Goal: Task Accomplishment & Management: Use online tool/utility

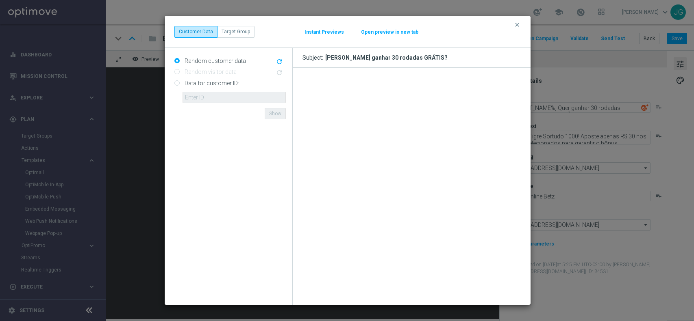
click at [516, 24] on icon "clear" at bounding box center [517, 25] width 7 height 7
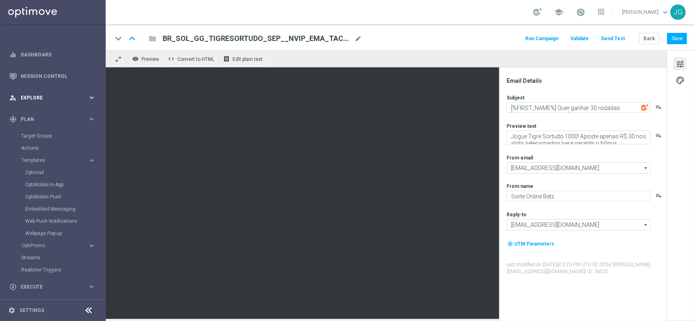
click at [89, 97] on icon "keyboard_arrow_right" at bounding box center [92, 98] width 8 height 8
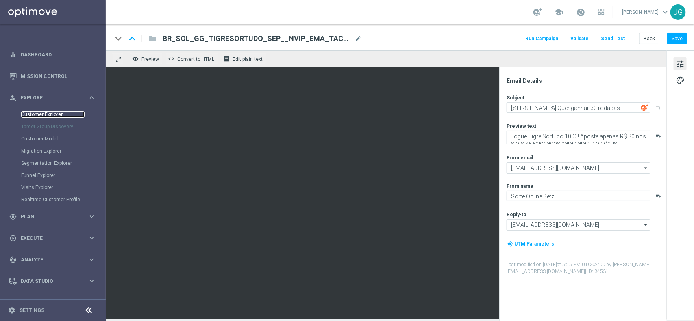
click at [61, 115] on link "Customer Explorer" at bounding box center [52, 114] width 63 height 7
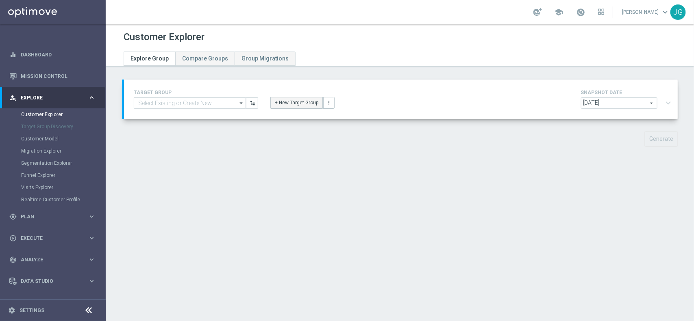
click at [302, 104] on button "+ New Target Group" at bounding box center [296, 102] width 52 height 11
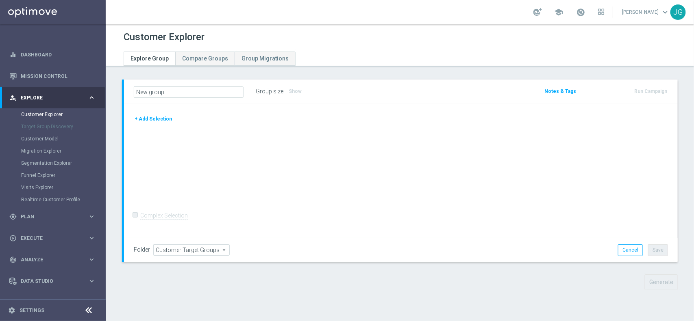
click at [166, 119] on button "+ Add Selection" at bounding box center [153, 119] width 39 height 9
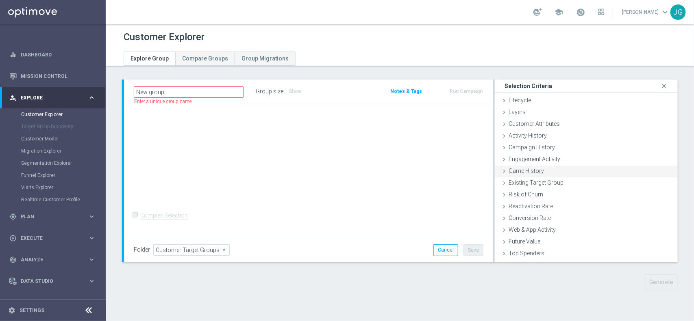
click at [543, 166] on div "Game History done" at bounding box center [586, 172] width 183 height 12
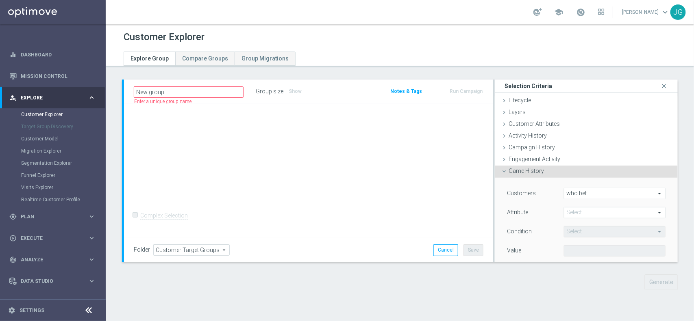
click at [604, 212] on span at bounding box center [614, 213] width 101 height 11
click at [598, 187] on div "Customers who bet who bet arrow_drop_down search Attribute Select arrow_drop_do…" at bounding box center [586, 282] width 171 height 208
click at [600, 192] on span "who bet" at bounding box center [614, 194] width 101 height 11
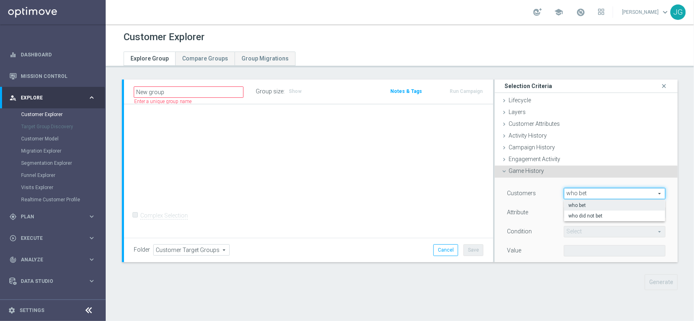
click at [600, 181] on div "Customers who bet who bet arrow_drop_down search who bet who did not bet Attrib…" at bounding box center [586, 282] width 171 height 208
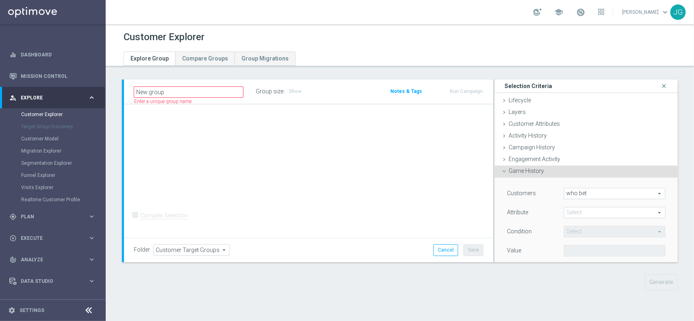
click at [592, 214] on span at bounding box center [614, 213] width 101 height 11
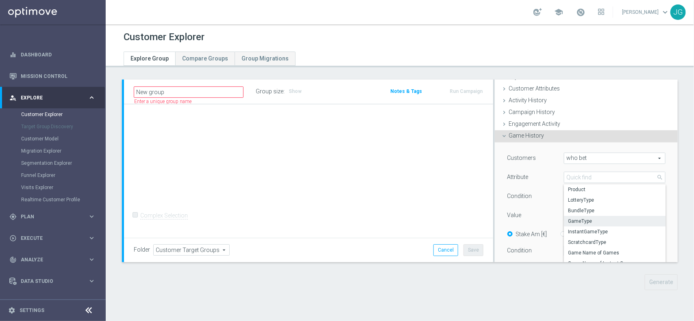
scroll to position [51, 0]
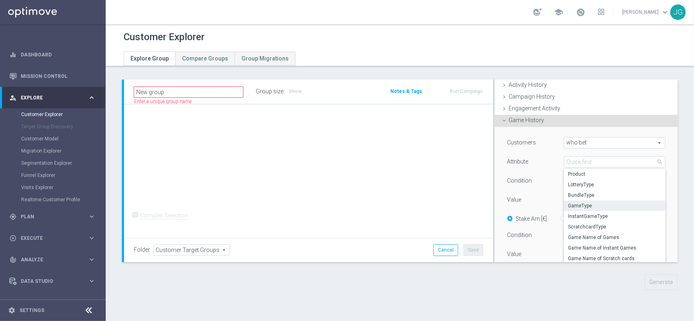
click at [570, 204] on span "GameType" at bounding box center [614, 206] width 93 height 7
type input "GameType"
type input "Equals"
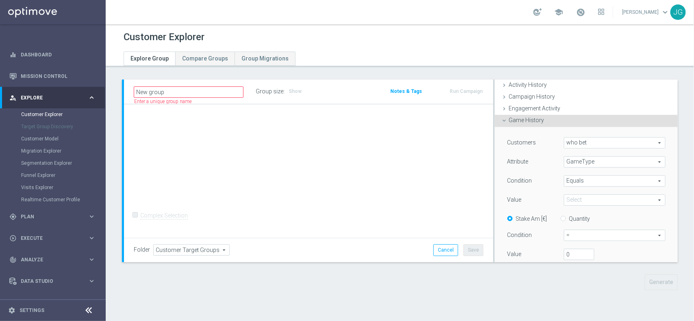
click at [596, 180] on span "Equals" at bounding box center [614, 181] width 101 height 11
click at [458, 184] on div "+ Add Selection Complex Selection Invalid Expression" at bounding box center [308, 171] width 369 height 134
click at [591, 196] on span at bounding box center [614, 200] width 101 height 11
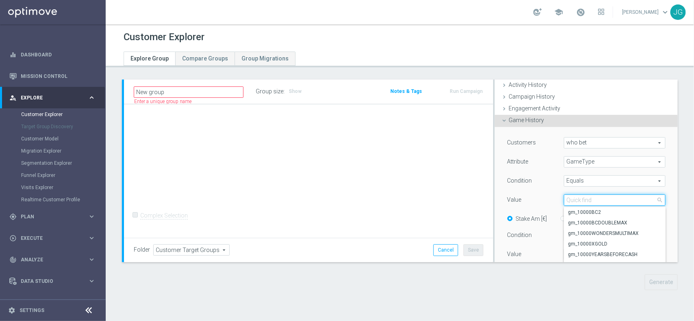
click at [591, 196] on input "search" at bounding box center [615, 200] width 102 height 11
type input "fever"
click at [580, 252] on span "gm_FUTEBOLFEVER" at bounding box center [614, 255] width 93 height 7
type input "gm_FUTEBOLFEVER"
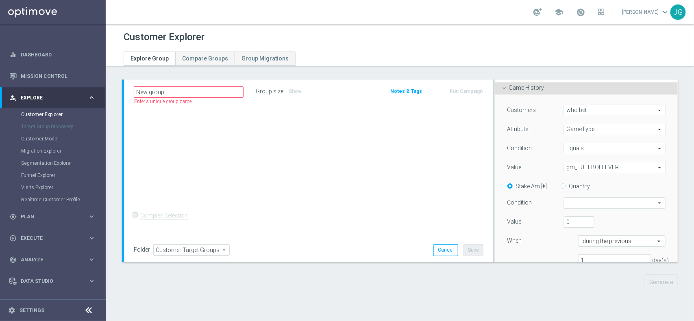
scroll to position [102, 0]
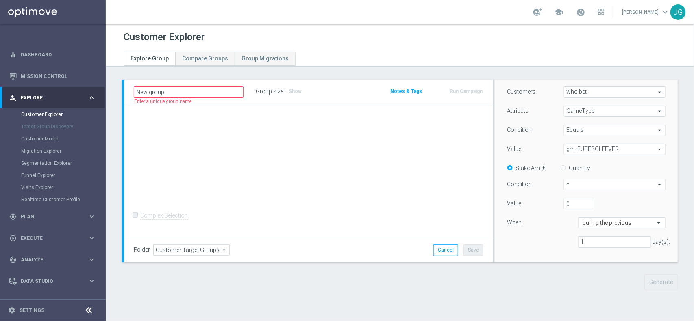
click at [589, 184] on span "=" at bounding box center [614, 185] width 101 height 11
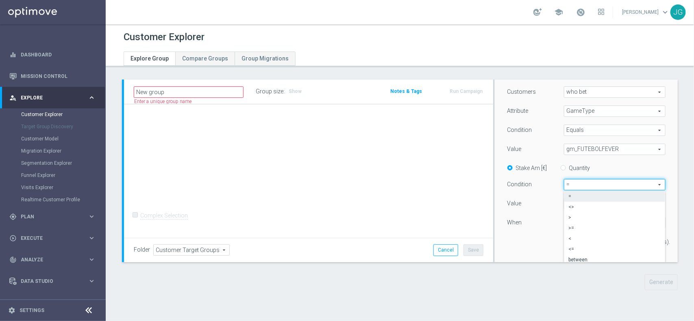
click at [677, 192] on div "New group Name length must be more than 2 characters Name length must be under …" at bounding box center [400, 191] width 588 height 223
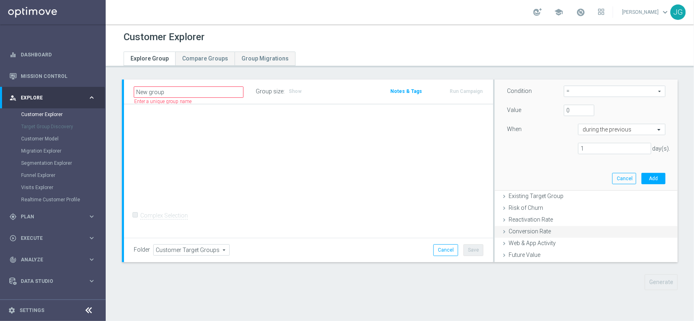
scroll to position [203, 0]
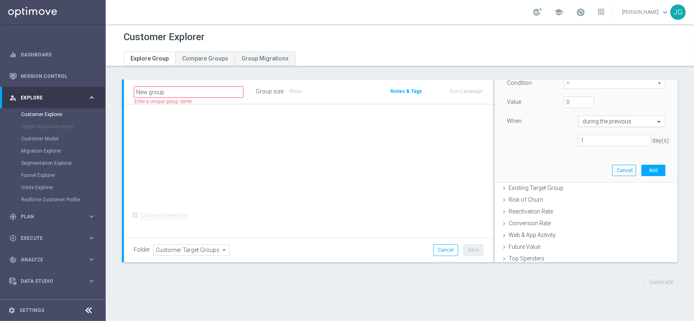
click at [623, 120] on input "text" at bounding box center [613, 121] width 62 height 7
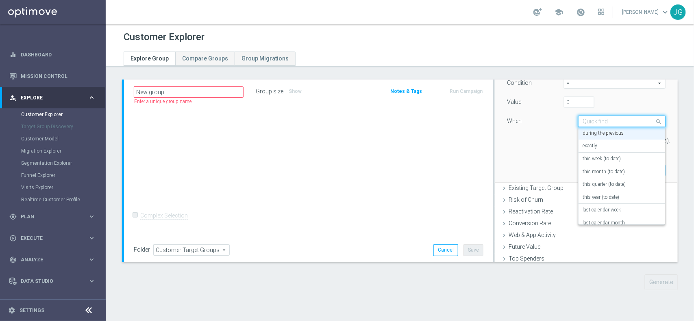
click at [623, 120] on input "text" at bounding box center [613, 121] width 62 height 7
click at [680, 113] on div "New group Name length must be more than 2 characters Name length must be under …" at bounding box center [400, 191] width 588 height 223
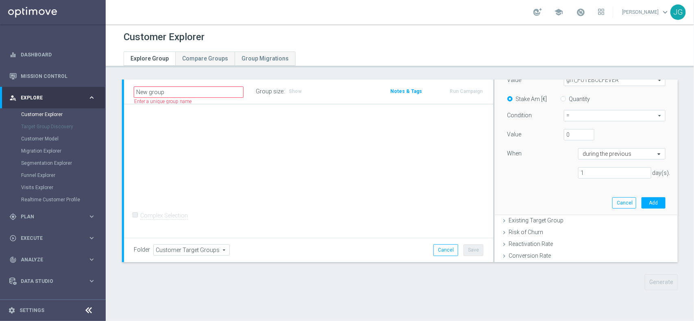
scroll to position [152, 0]
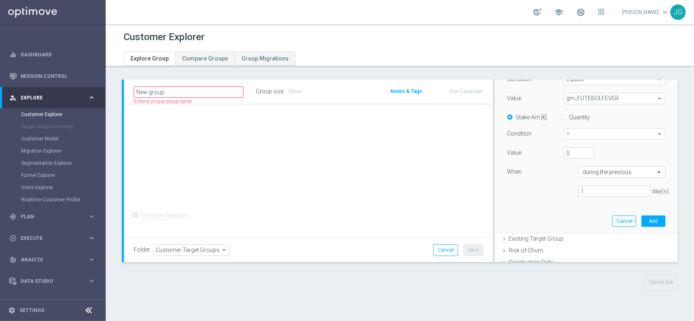
click at [578, 137] on span "=" at bounding box center [614, 134] width 101 height 11
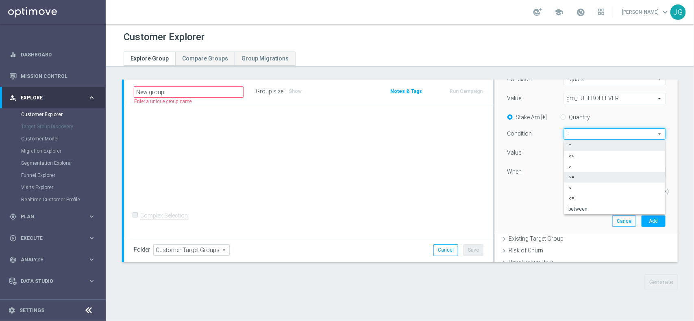
click at [575, 177] on span ">=" at bounding box center [614, 177] width 93 height 7
type input ">="
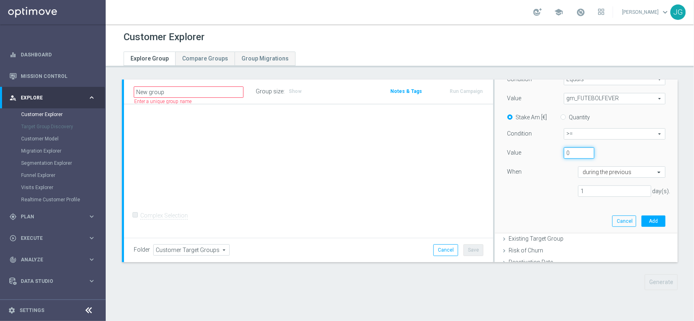
click at [568, 154] on input "0" at bounding box center [579, 153] width 30 height 11
drag, startPoint x: 568, startPoint y: 154, endPoint x: 557, endPoint y: 155, distance: 11.0
click at [564, 155] on input "0" at bounding box center [579, 153] width 30 height 11
type input "1"
click at [608, 174] on input "text" at bounding box center [613, 172] width 62 height 7
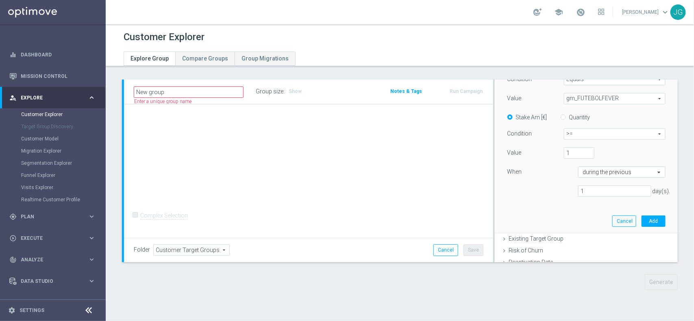
click at [675, 159] on div "New group Name length must be more than 2 characters Name length must be under …" at bounding box center [400, 191] width 588 height 223
click at [590, 198] on div "Customers who bet who bet arrow_drop_down search Attribute GameType GameType ar…" at bounding box center [586, 120] width 158 height 168
drag, startPoint x: 590, startPoint y: 190, endPoint x: 566, endPoint y: 190, distance: 23.6
click at [572, 190] on div "1 day(s)." at bounding box center [614, 191] width 85 height 11
type input "90"
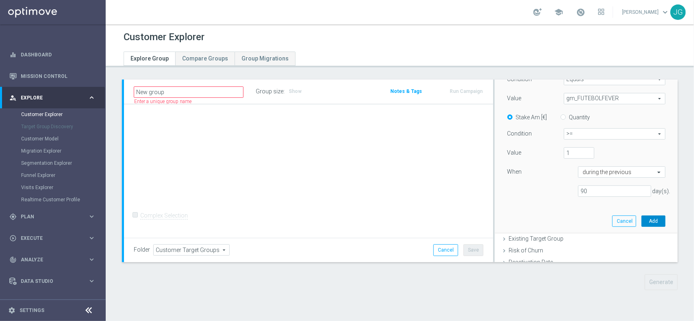
click at [641, 221] on button "Add" at bounding box center [653, 221] width 24 height 11
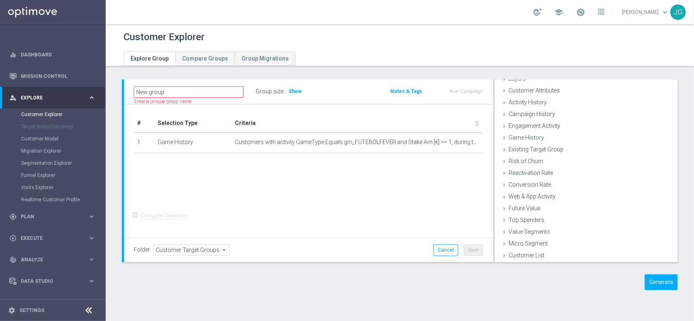
scroll to position [33, 0]
click at [295, 96] on h3 "Show" at bounding box center [295, 91] width 15 height 9
click at [460, 141] on icon "mode_edit" at bounding box center [463, 142] width 7 height 7
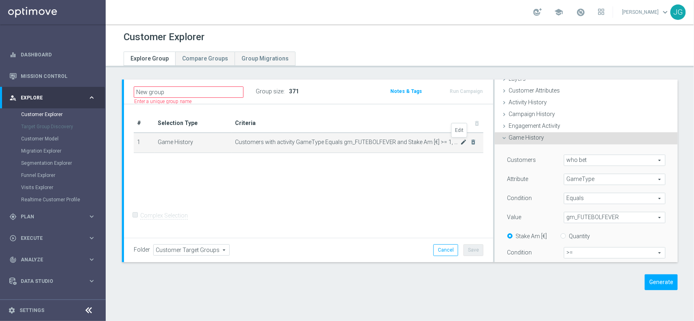
scroll to position [34, 0]
click at [593, 197] on span "Equals" at bounding box center [614, 198] width 101 height 11
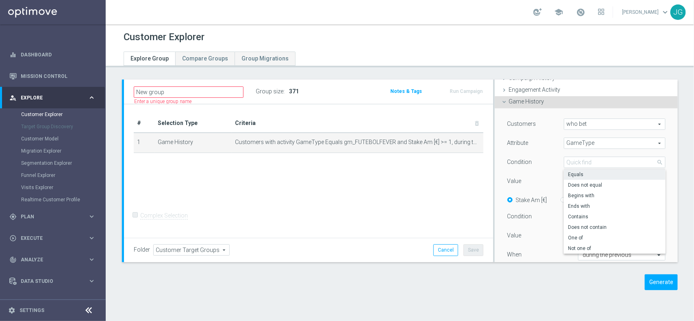
scroll to position [85, 0]
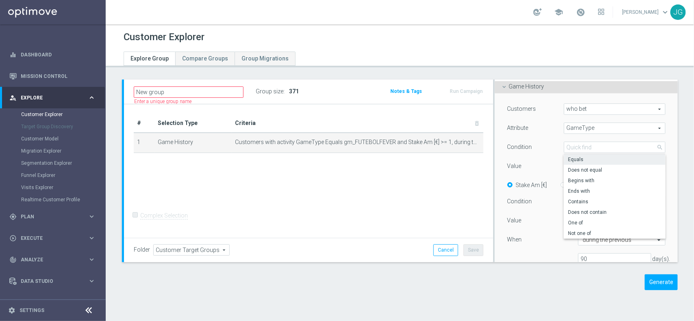
click at [407, 190] on div "# Selection Type Criteria delete_forever 1 Game History Customers with activity…" at bounding box center [308, 171] width 369 height 134
click at [618, 166] on span "gm_FUTEBOLFEVER" at bounding box center [614, 166] width 101 height 11
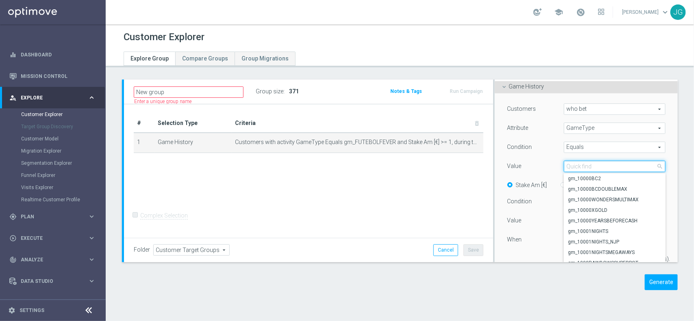
click at [627, 163] on input "search" at bounding box center [615, 166] width 102 height 11
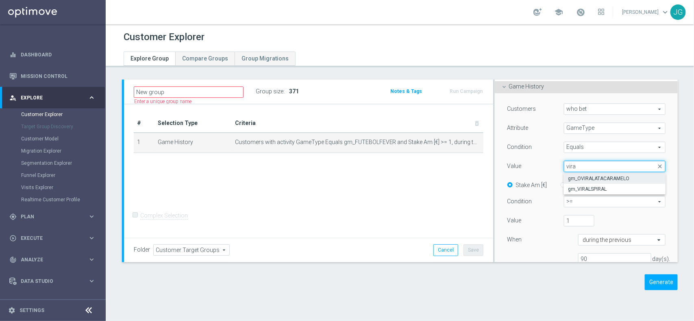
type input "vira"
click at [604, 178] on span "gm_OVIRALATACARAMELO" at bounding box center [614, 179] width 93 height 7
type input "gm_OVIRALATACARAMELO"
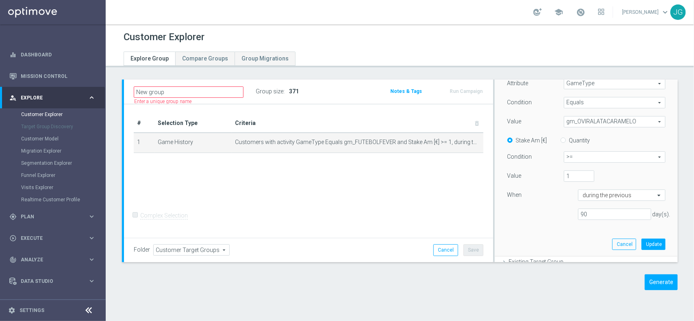
scroll to position [186, 0]
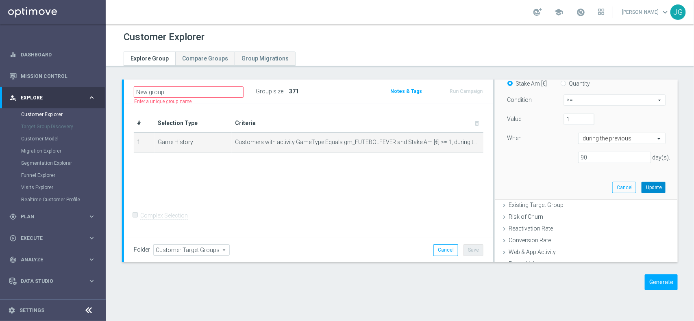
click at [642, 189] on button "Update" at bounding box center [653, 187] width 24 height 11
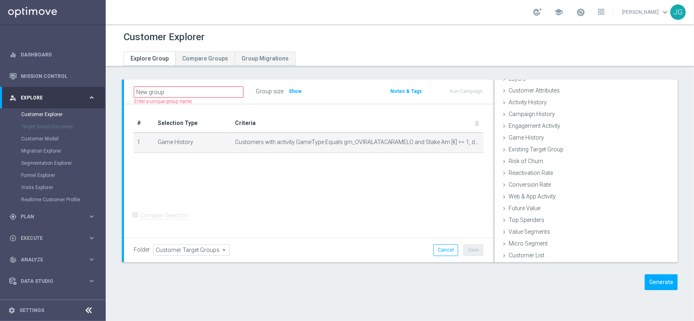
scroll to position [33, 0]
click at [294, 89] on span "Show" at bounding box center [295, 92] width 13 height 6
click at [460, 143] on icon "mode_edit" at bounding box center [463, 142] width 7 height 7
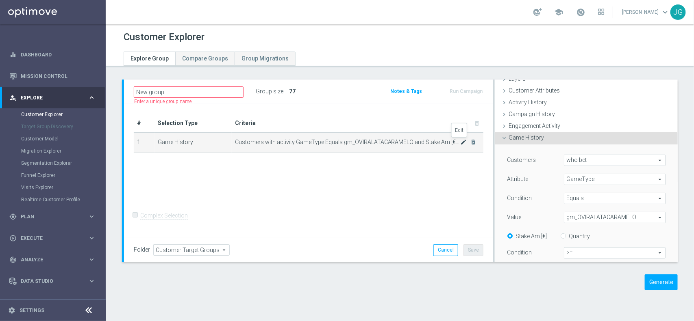
scroll to position [34, 0]
click at [586, 215] on span "gm_OVIRALATACARAMELO" at bounding box center [614, 217] width 101 height 11
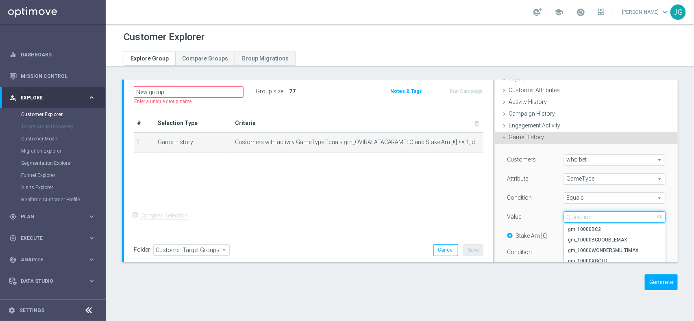
click at [588, 218] on input "search" at bounding box center [615, 217] width 102 height 11
type input "tigre"
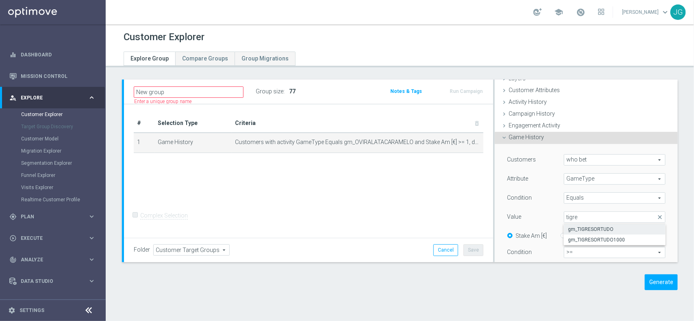
click at [586, 226] on span "gm_TIGRESORTUDO" at bounding box center [614, 229] width 93 height 7
type input "gm_TIGRESORTUDO"
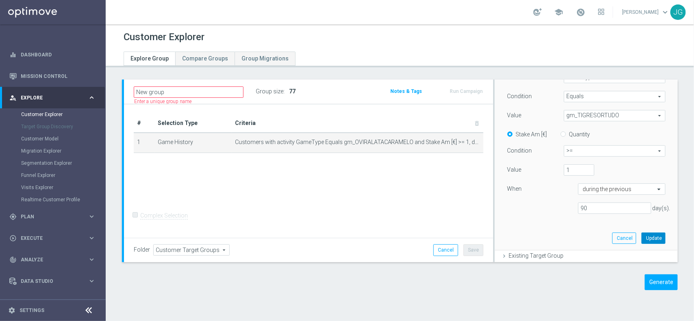
click at [641, 239] on button "Update" at bounding box center [653, 238] width 24 height 11
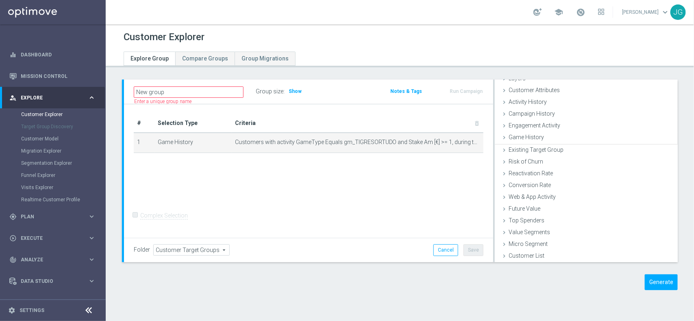
scroll to position [33, 0]
click at [291, 90] on span "Show" at bounding box center [295, 92] width 13 height 6
click at [460, 142] on icon "mode_edit" at bounding box center [463, 142] width 7 height 7
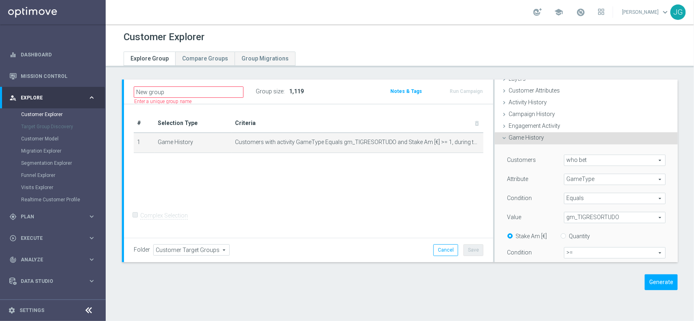
scroll to position [34, 0]
click at [612, 216] on span "gm_TIGRESORTUDO" at bounding box center [614, 217] width 101 height 11
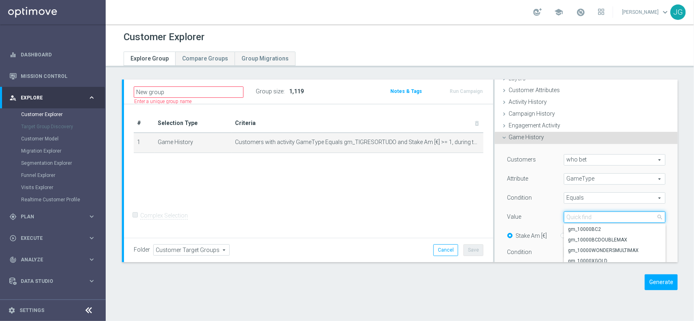
click at [601, 218] on input "search" at bounding box center [615, 217] width 102 height 11
type input "tigre"
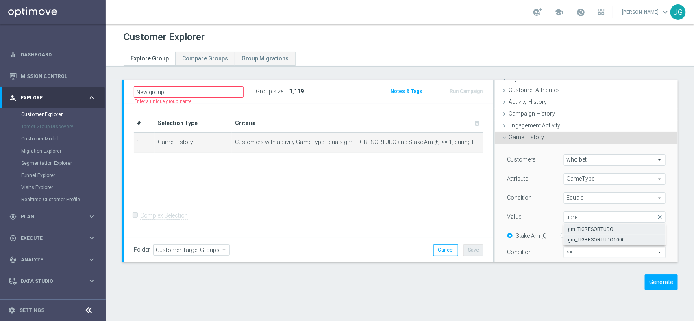
click at [595, 235] on label "gm_TIGRESORTUDO1000" at bounding box center [615, 240] width 102 height 11
type input "gm_TIGRESORTUDO1000"
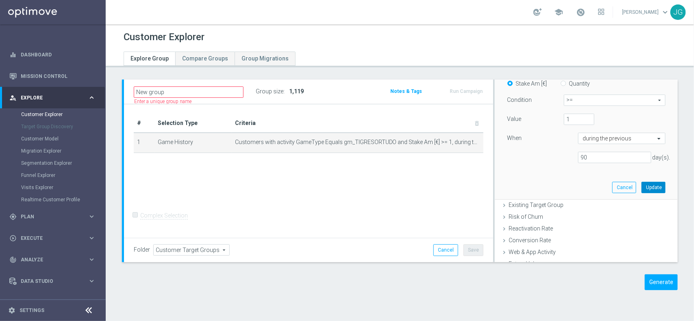
click at [641, 188] on button "Update" at bounding box center [653, 187] width 24 height 11
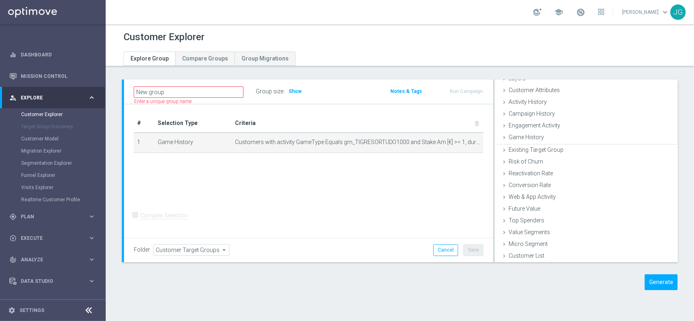
scroll to position [33, 0]
click at [297, 91] on span "Show" at bounding box center [295, 92] width 13 height 6
click at [460, 141] on icon "mode_edit" at bounding box center [463, 142] width 7 height 7
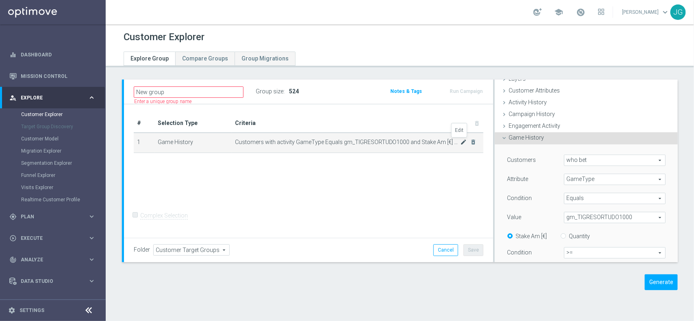
scroll to position [34, 0]
click at [597, 217] on span "gm_TIGRESORTUDO1000" at bounding box center [614, 217] width 101 height 11
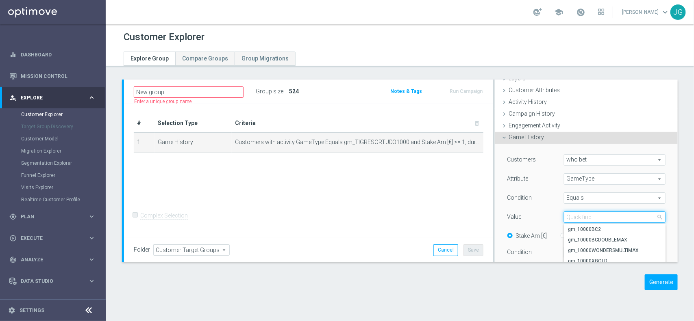
click at [594, 217] on input "search" at bounding box center [615, 217] width 102 height 11
type input "gonzo"
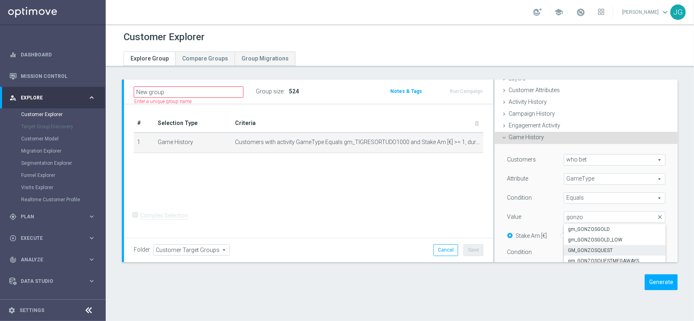
click at [586, 249] on span "GM_GONZOSQUEST" at bounding box center [614, 251] width 93 height 7
type input "GM_GONZOSQUEST"
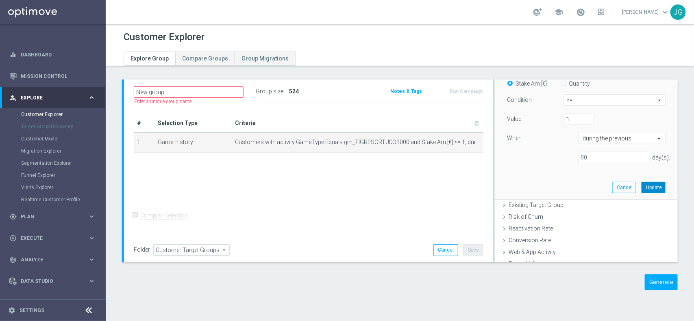
click at [643, 186] on button "Update" at bounding box center [653, 187] width 24 height 11
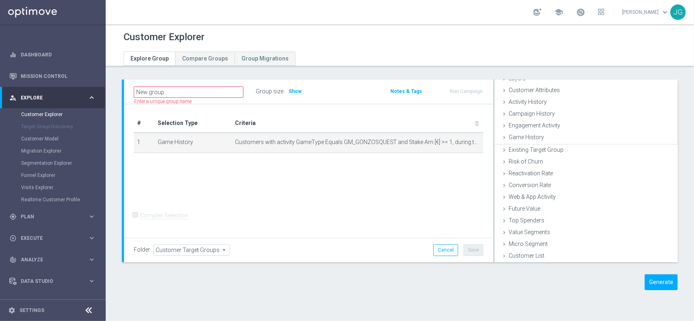
scroll to position [33, 0]
click at [295, 90] on span "Show" at bounding box center [295, 92] width 13 height 6
click at [460, 143] on icon "mode_edit" at bounding box center [463, 142] width 7 height 7
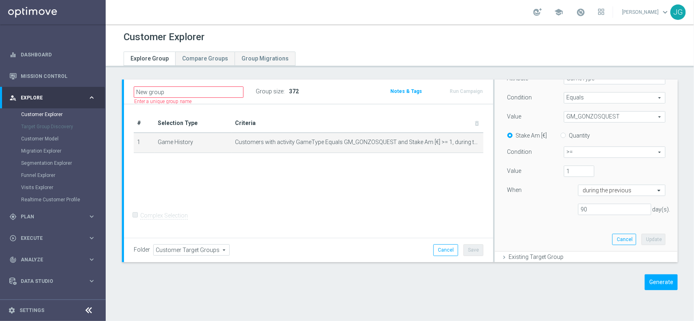
scroll to position [135, 0]
drag, startPoint x: 586, startPoint y: 209, endPoint x: 560, endPoint y: 208, distance: 26.9
click at [560, 208] on div "90 day(s)." at bounding box center [586, 209] width 171 height 12
type input "150"
drag, startPoint x: 640, startPoint y: 237, endPoint x: 635, endPoint y: 234, distance: 6.0
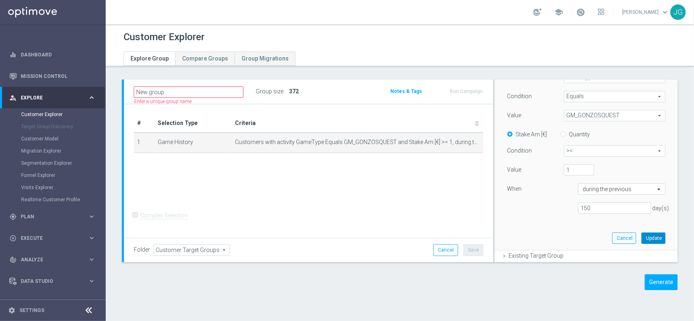
click at [641, 237] on button "Update" at bounding box center [653, 238] width 24 height 11
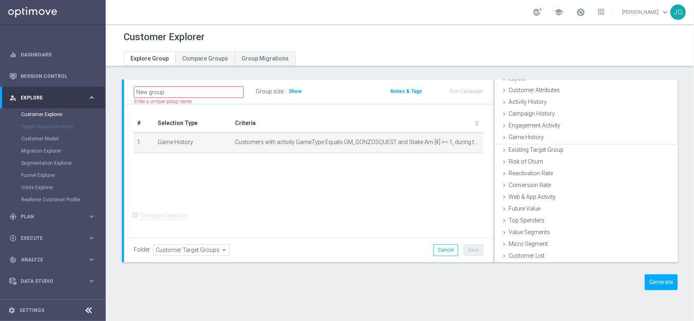
scroll to position [33, 0]
click at [296, 90] on span "Show" at bounding box center [295, 92] width 13 height 6
click at [460, 141] on icon "mode_edit" at bounding box center [463, 142] width 7 height 7
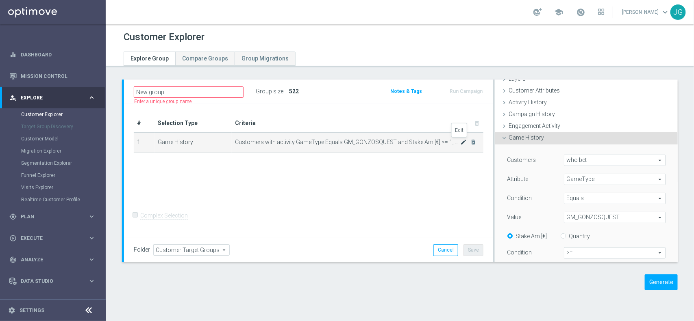
scroll to position [34, 0]
click at [612, 215] on span "GM_GONZOSQUEST" at bounding box center [614, 217] width 101 height 11
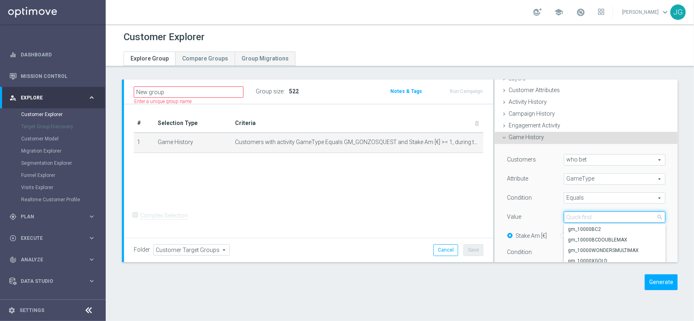
click at [614, 214] on input "search" at bounding box center [615, 217] width 102 height 11
type input "tigre"
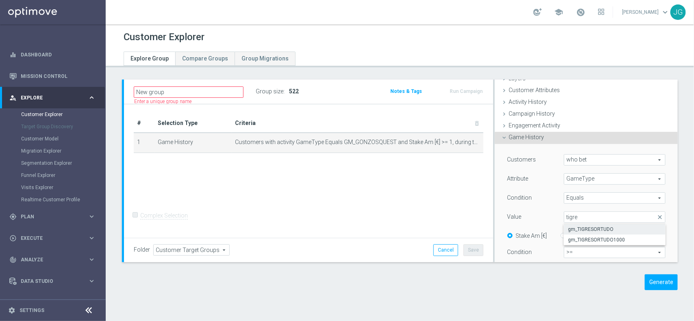
click at [609, 226] on label "gm_TIGRESORTUDO" at bounding box center [615, 229] width 102 height 11
type input "gm_TIGRESORTUDO"
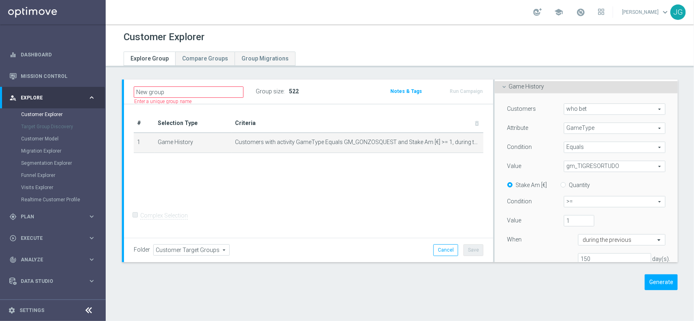
scroll to position [135, 0]
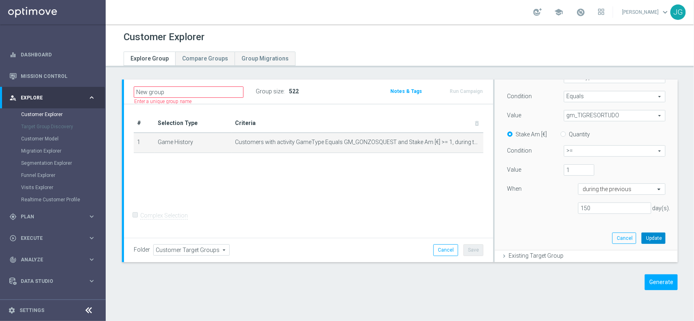
click at [641, 239] on button "Update" at bounding box center [653, 238] width 24 height 11
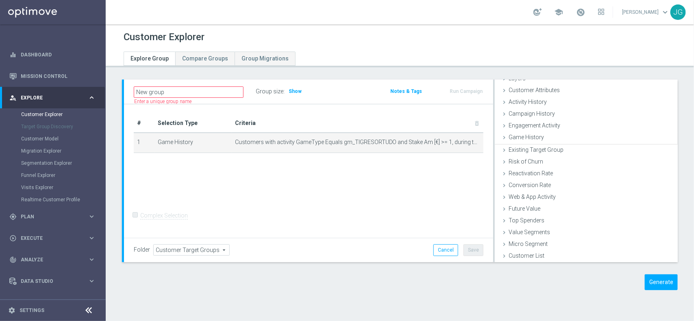
scroll to position [33, 0]
click at [297, 88] on h3 "Show" at bounding box center [295, 91] width 15 height 9
click at [460, 141] on icon "mode_edit" at bounding box center [463, 142] width 7 height 7
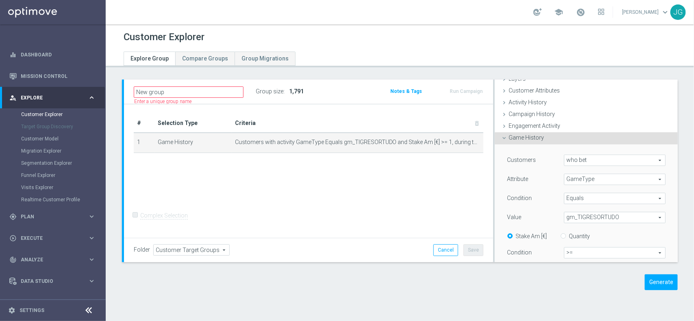
scroll to position [34, 0]
click at [587, 215] on span "gm_TIGRESORTUDO" at bounding box center [614, 217] width 101 height 11
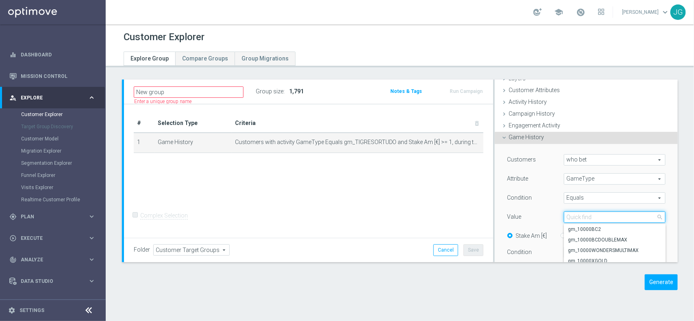
click at [585, 217] on input "search" at bounding box center [615, 217] width 102 height 11
type input "tigre"
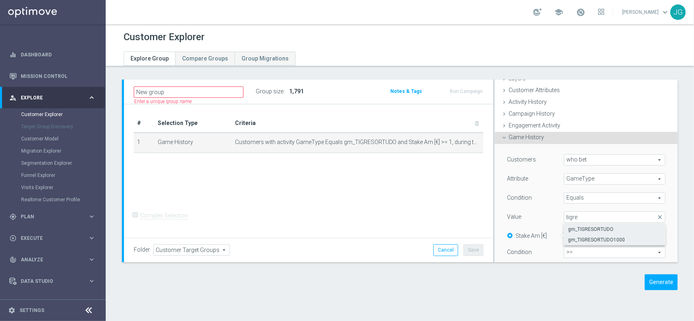
click at [584, 237] on span "gm_TIGRESORTUDO1000" at bounding box center [614, 240] width 93 height 7
type input "gm_TIGRESORTUDO1000"
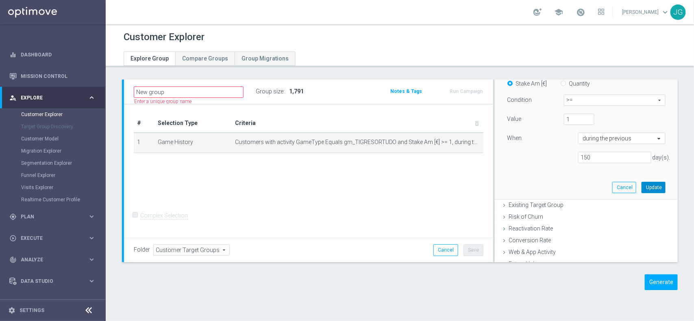
click at [641, 188] on button "Update" at bounding box center [653, 187] width 24 height 11
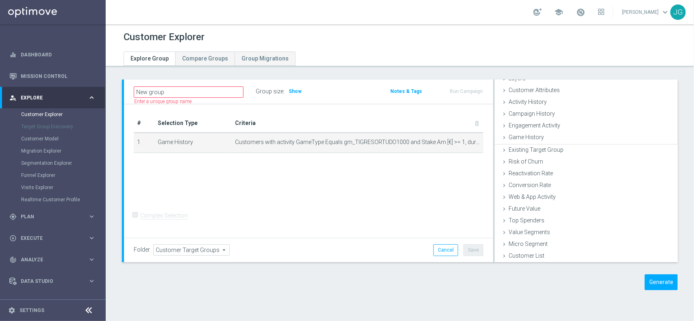
scroll to position [33, 0]
click at [291, 93] on span "Show" at bounding box center [295, 92] width 13 height 6
click at [460, 143] on icon "mode_edit" at bounding box center [463, 142] width 7 height 7
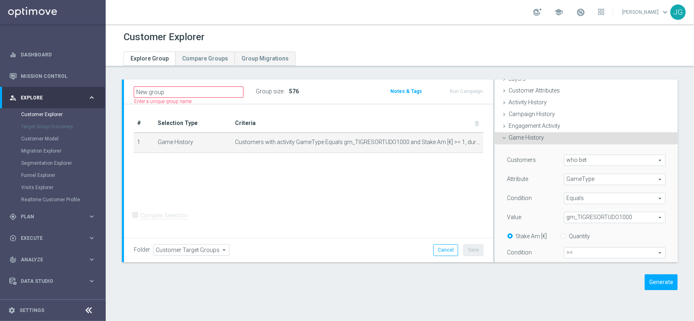
scroll to position [34, 0]
click at [590, 215] on span "gm_TIGRESORTUDO1000" at bounding box center [614, 217] width 101 height 11
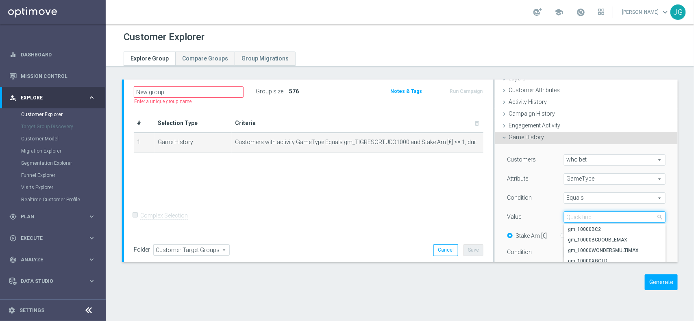
click at [579, 215] on input "search" at bounding box center [615, 217] width 102 height 11
type input "fute"
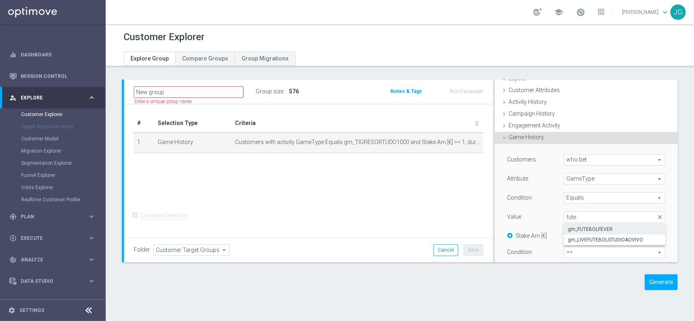
click at [580, 226] on span "gm_FUTEBOLFEVER" at bounding box center [614, 229] width 93 height 7
type input "gm_FUTEBOLFEVER"
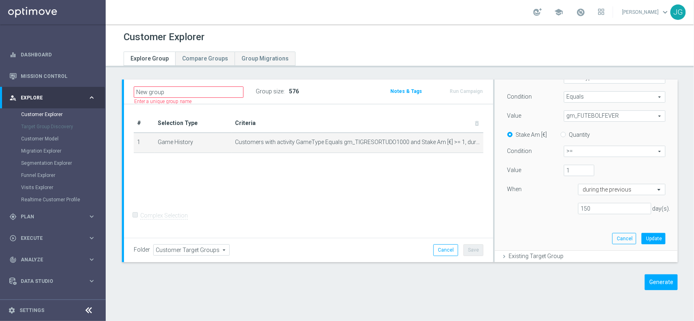
scroll to position [135, 0]
click at [644, 240] on button "Update" at bounding box center [653, 238] width 24 height 11
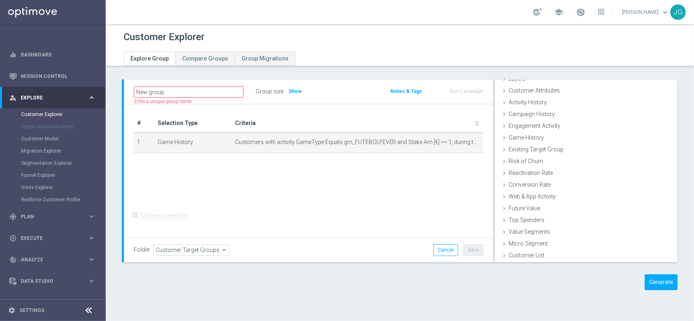
scroll to position [33, 0]
click at [293, 91] on span "Show" at bounding box center [295, 92] width 13 height 6
click at [460, 143] on icon "mode_edit" at bounding box center [463, 142] width 7 height 7
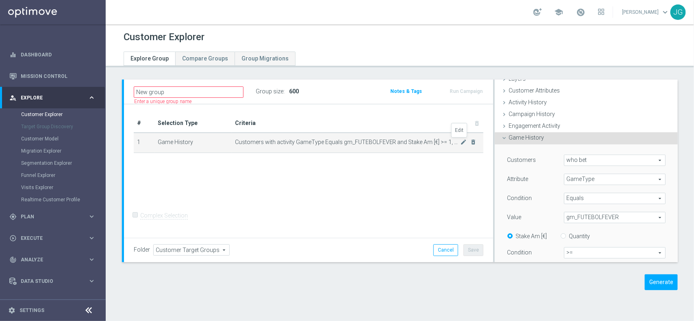
scroll to position [34, 0]
click at [620, 216] on span "gm_FUTEBOLFEVER" at bounding box center [614, 217] width 101 height 11
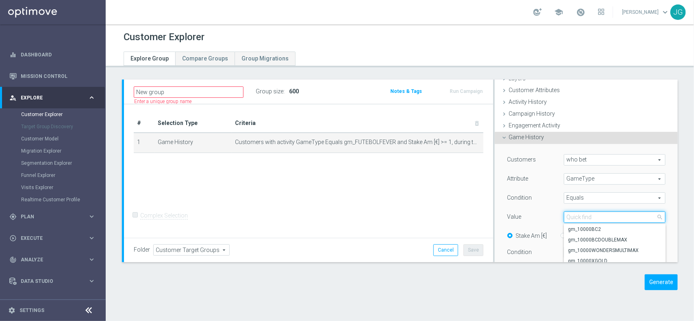
click at [584, 219] on input "search" at bounding box center [615, 217] width 102 height 11
type input "vira"
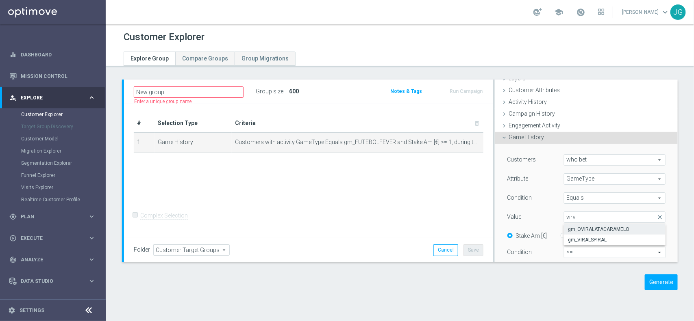
click at [580, 228] on span "gm_OVIRALATACARAMELO" at bounding box center [614, 229] width 93 height 7
type input "gm_OVIRALATACARAMELO"
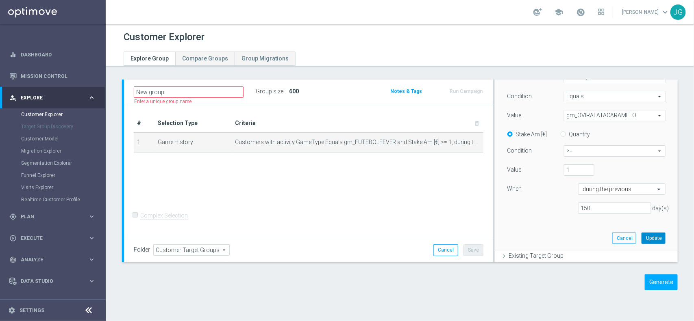
click at [641, 238] on button "Update" at bounding box center [653, 238] width 24 height 11
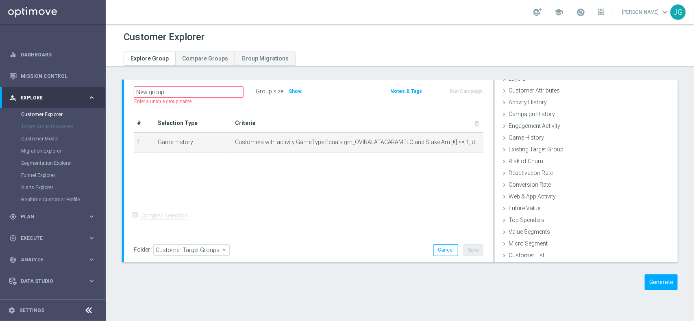
scroll to position [33, 0]
click at [291, 89] on span "Show" at bounding box center [295, 92] width 13 height 6
